Goal: Task Accomplishment & Management: Complete application form

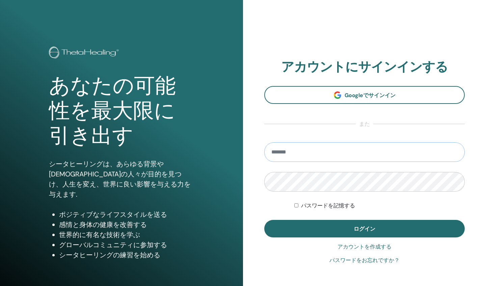
type input "**********"
click at [365, 229] on button "ログイン" at bounding box center [364, 229] width 201 height 18
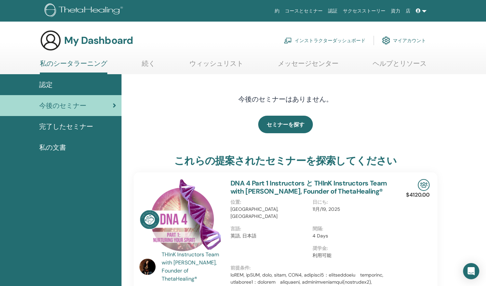
click at [422, 10] on span at bounding box center [419, 10] width 6 height 5
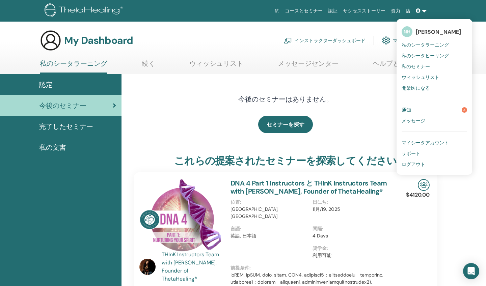
click at [424, 54] on span "私のシータヒーリング" at bounding box center [425, 56] width 47 height 6
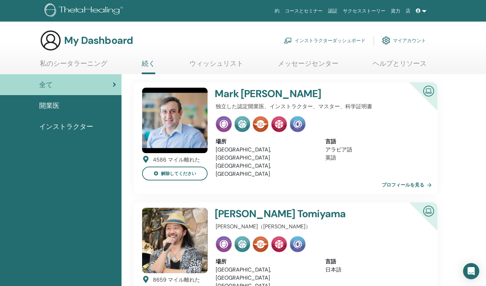
click at [344, 39] on link "インストラクターダッシュボード" at bounding box center [325, 40] width 82 height 15
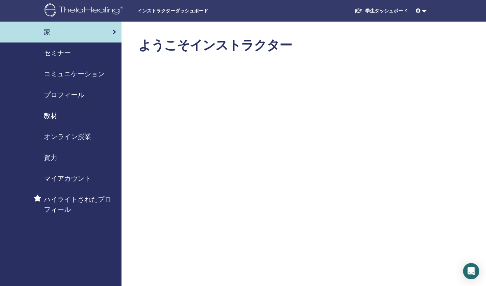
click at [61, 52] on span "セミナー" at bounding box center [57, 53] width 27 height 10
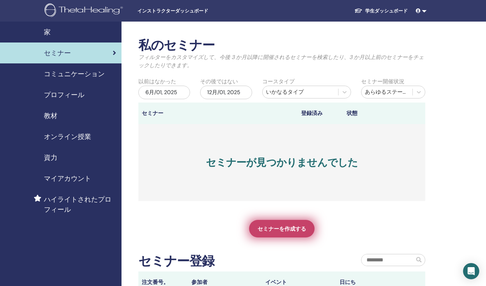
click at [288, 226] on span "セミナーを作成する" at bounding box center [282, 229] width 49 height 7
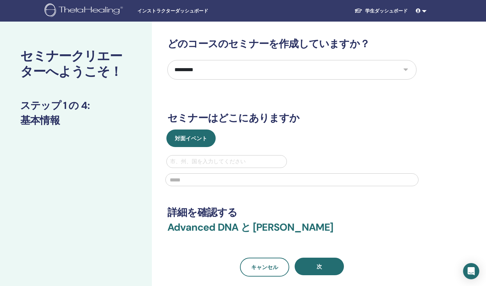
select select "*"
click at [212, 162] on div "市、州、国を入力してください" at bounding box center [226, 162] width 113 height 8
type input "*"
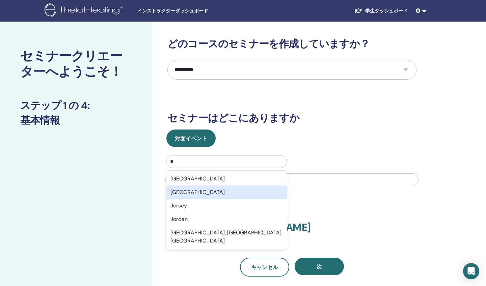
click at [194, 191] on div "Japan" at bounding box center [227, 193] width 121 height 14
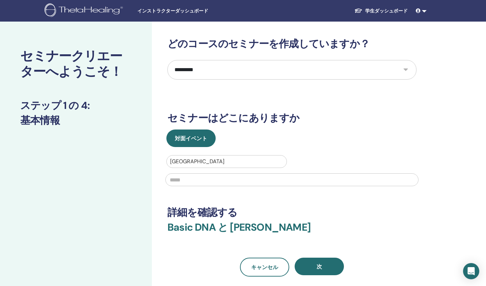
click at [409, 180] on input "text" at bounding box center [292, 180] width 253 height 13
click at [412, 180] on input "text" at bounding box center [292, 180] width 253 height 13
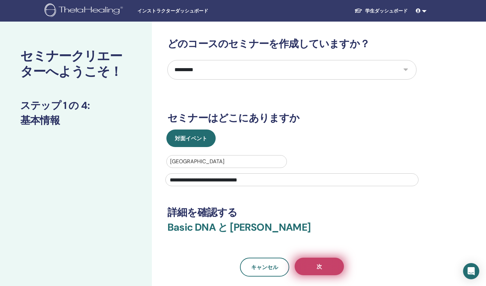
type input "**********"
click at [329, 264] on button "次" at bounding box center [319, 267] width 49 height 18
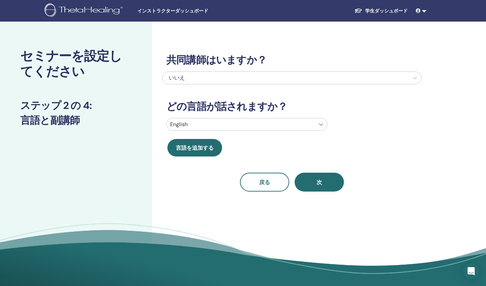
click at [323, 123] on icon at bounding box center [321, 124] width 7 height 7
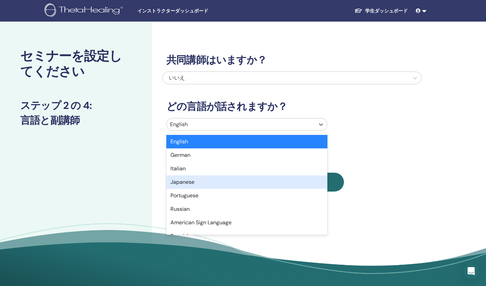
click at [247, 181] on div "Japanese" at bounding box center [247, 183] width 161 height 14
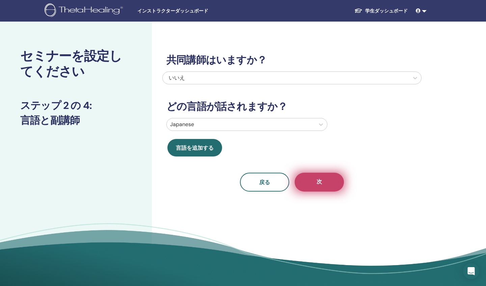
click at [335, 184] on button "次" at bounding box center [319, 182] width 49 height 19
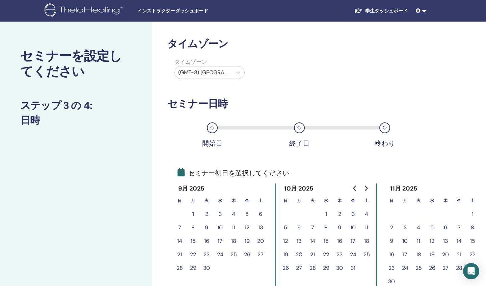
click at [195, 212] on button "1" at bounding box center [193, 215] width 14 height 14
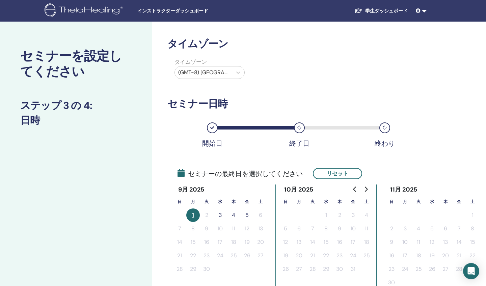
click at [221, 215] on button "3" at bounding box center [220, 216] width 14 height 14
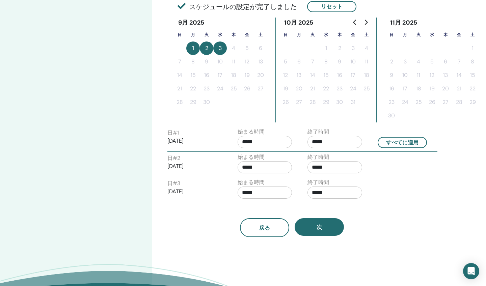
scroll to position [170, 0]
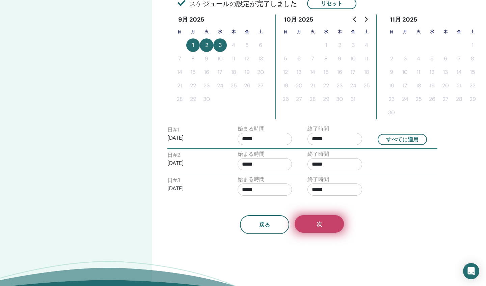
click at [320, 230] on button "次" at bounding box center [319, 225] width 49 height 18
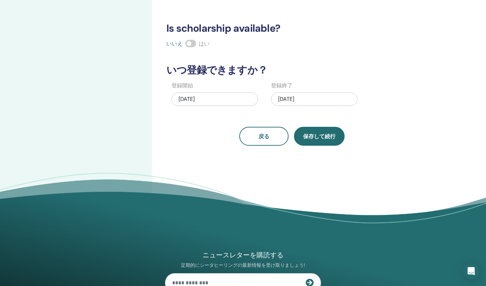
click at [319, 142] on button "保存して続行" at bounding box center [319, 136] width 51 height 19
click at [318, 141] on button "保存して続行" at bounding box center [319, 136] width 51 height 19
click at [312, 97] on div "09/03/2025" at bounding box center [314, 100] width 86 height 14
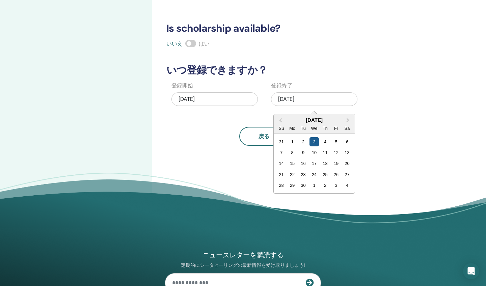
click at [314, 141] on div "3" at bounding box center [314, 141] width 9 height 9
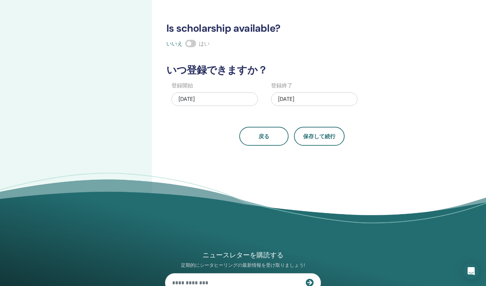
click at [191, 45] on span at bounding box center [190, 43] width 11 height 7
click at [316, 131] on button "保存して続行" at bounding box center [319, 136] width 51 height 19
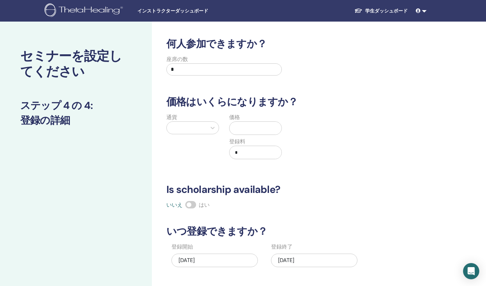
scroll to position [0, 0]
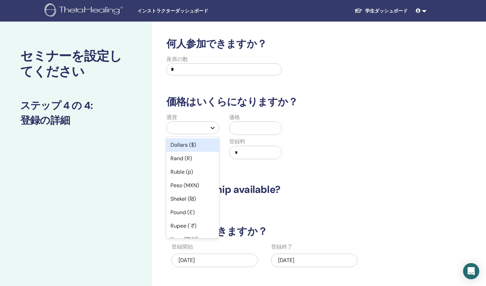
click at [212, 127] on icon at bounding box center [212, 128] width 7 height 7
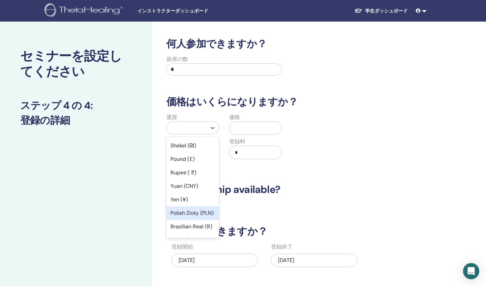
scroll to position [62, 0]
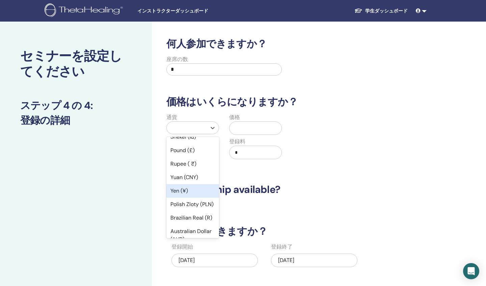
click at [181, 195] on div "Yen (¥)" at bounding box center [193, 191] width 53 height 14
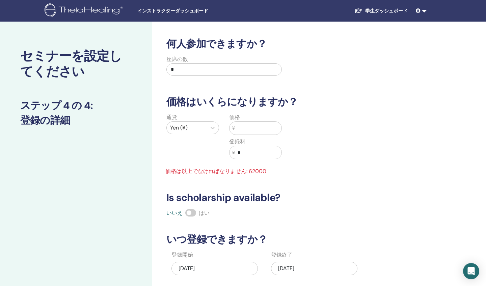
click at [244, 128] on input "text" at bounding box center [258, 128] width 47 height 13
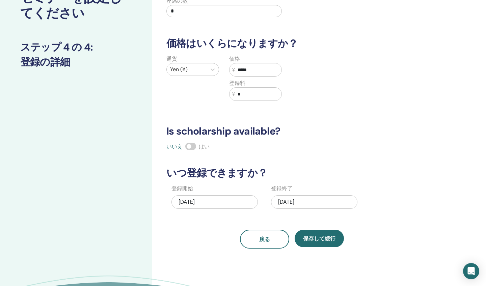
scroll to position [60, 0]
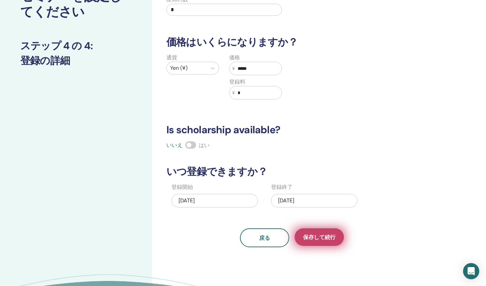
type input "*****"
click at [316, 240] on span "保存して続行" at bounding box center [319, 237] width 32 height 7
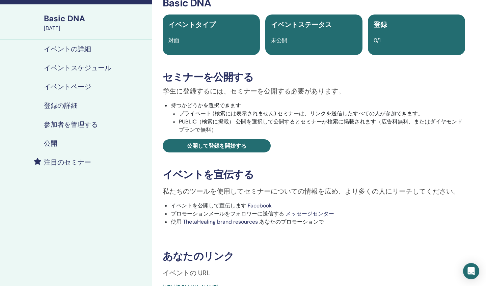
scroll to position [42, 0]
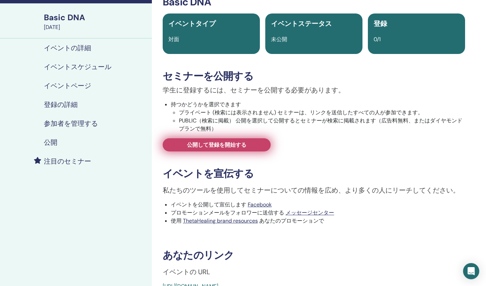
click at [221, 146] on span "公開して登録を開始する" at bounding box center [216, 145] width 59 height 7
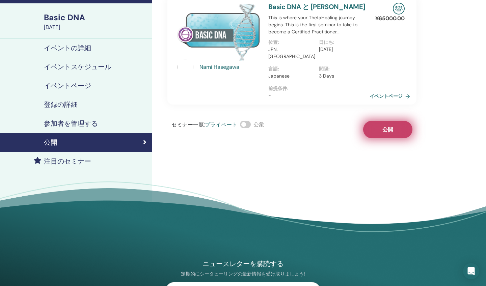
click at [383, 126] on span "公開" at bounding box center [388, 129] width 11 height 7
click at [391, 91] on link "イベントページ" at bounding box center [392, 96] width 43 height 10
